Goal: Task Accomplishment & Management: Manage account settings

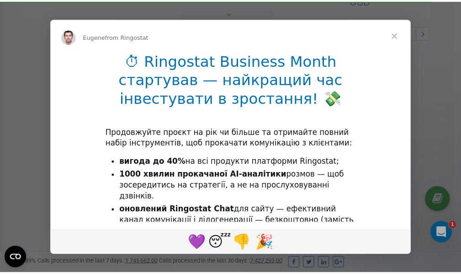
scroll to position [273, 0]
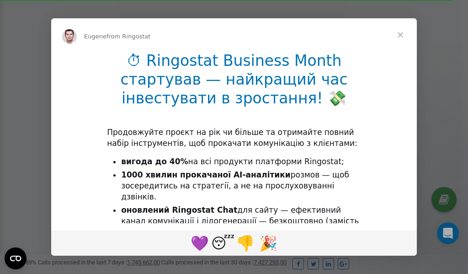
click at [401, 36] on span "Close" at bounding box center [400, 34] width 33 height 33
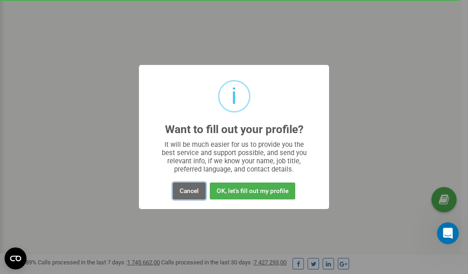
click at [193, 192] on button "Cancel" at bounding box center [189, 190] width 33 height 17
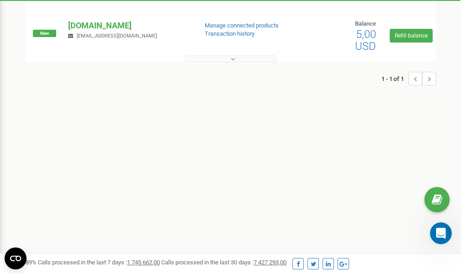
scroll to position [0, 0]
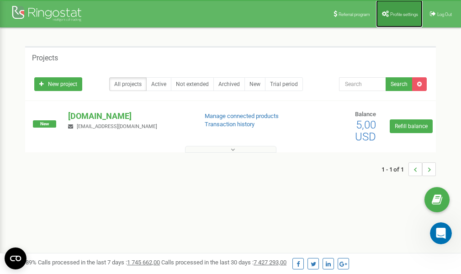
click at [397, 12] on span "Profile settings" at bounding box center [404, 14] width 28 height 5
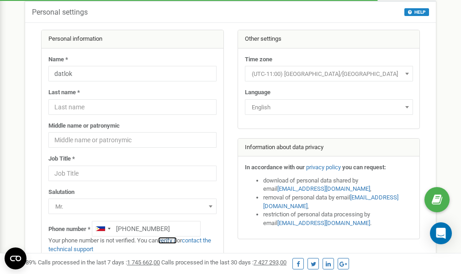
click at [173, 240] on link "verify it" at bounding box center [167, 240] width 19 height 7
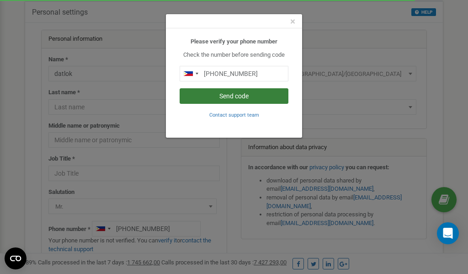
click at [226, 94] on button "Send code" at bounding box center [234, 96] width 109 height 16
